Goal: Find contact information: Find contact information

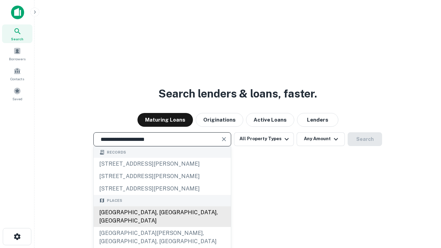
click at [162, 227] on div "Santa Monica, CA, USA" at bounding box center [162, 216] width 137 height 21
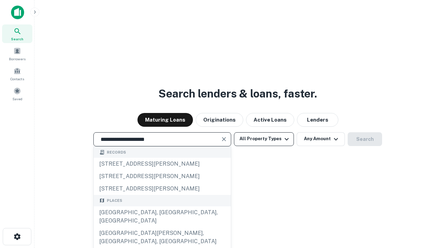
type input "**********"
click at [264, 139] on button "All Property Types" at bounding box center [264, 139] width 60 height 14
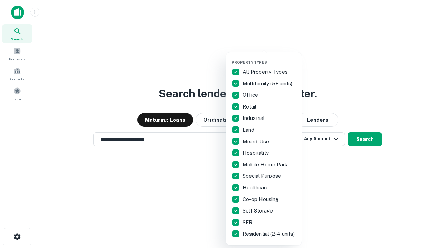
click at [269, 58] on button "button" at bounding box center [270, 58] width 76 height 0
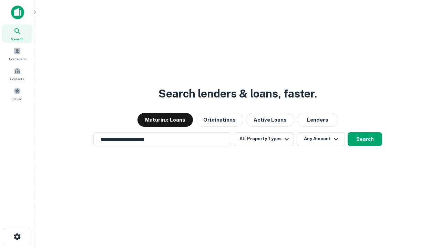
scroll to position [11, 0]
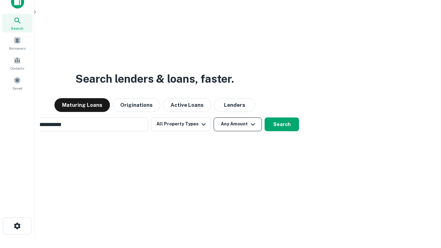
click at [214, 117] on button "Any Amount" at bounding box center [238, 124] width 48 height 14
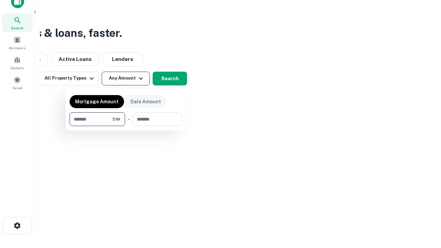
type input "*******"
click at [126, 126] on button "button" at bounding box center [126, 126] width 112 height 0
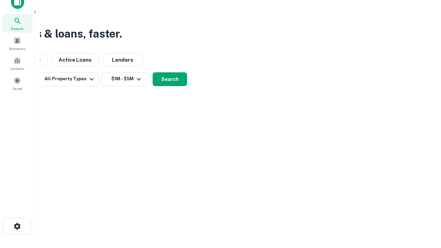
scroll to position [4, 127]
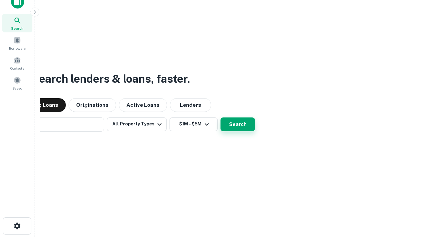
click at [221, 117] on button "Search" at bounding box center [238, 124] width 34 height 14
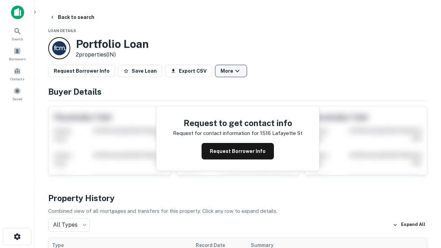
click at [231, 71] on button "More" at bounding box center [231, 71] width 32 height 12
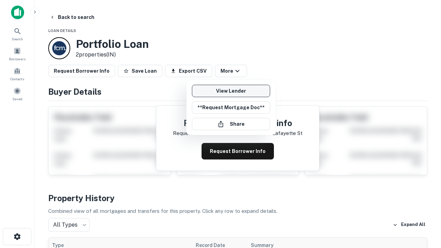
click at [231, 91] on link "View Lender" at bounding box center [231, 91] width 78 height 12
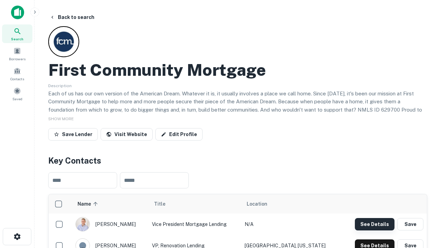
click at [375, 224] on button "See Details" at bounding box center [375, 224] width 40 height 12
click at [17, 237] on icon "button" at bounding box center [17, 237] width 8 height 8
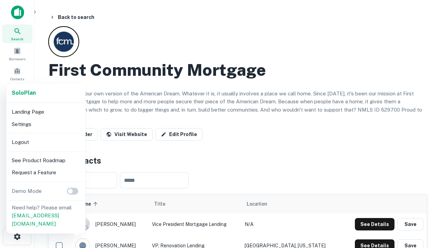
click at [45, 142] on li "Logout" at bounding box center [46, 142] width 74 height 12
